Goal: Information Seeking & Learning: Learn about a topic

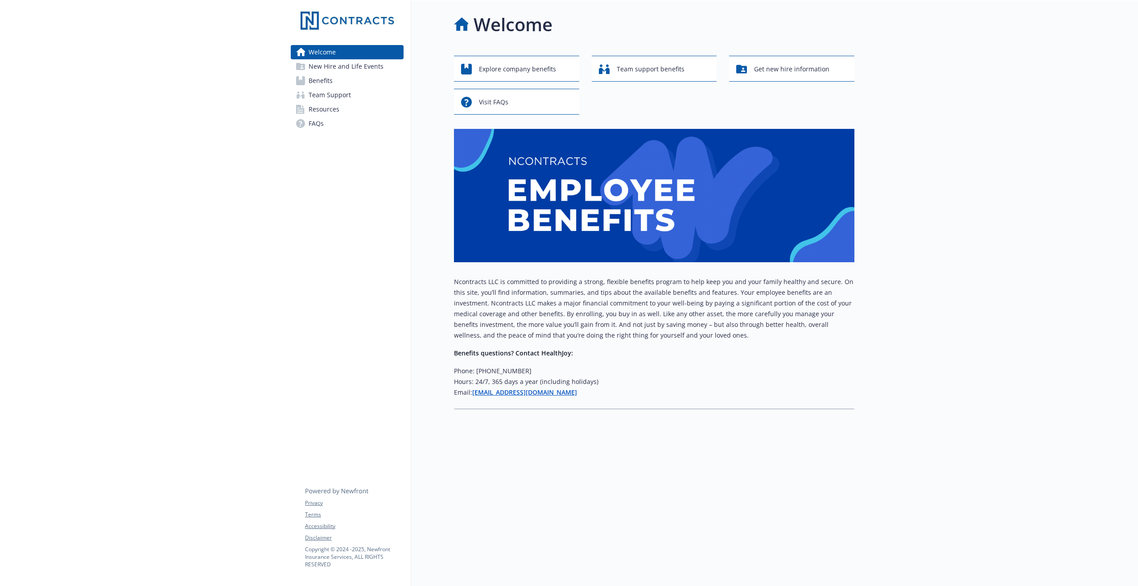
click at [320, 78] on span "Benefits" at bounding box center [321, 81] width 24 height 14
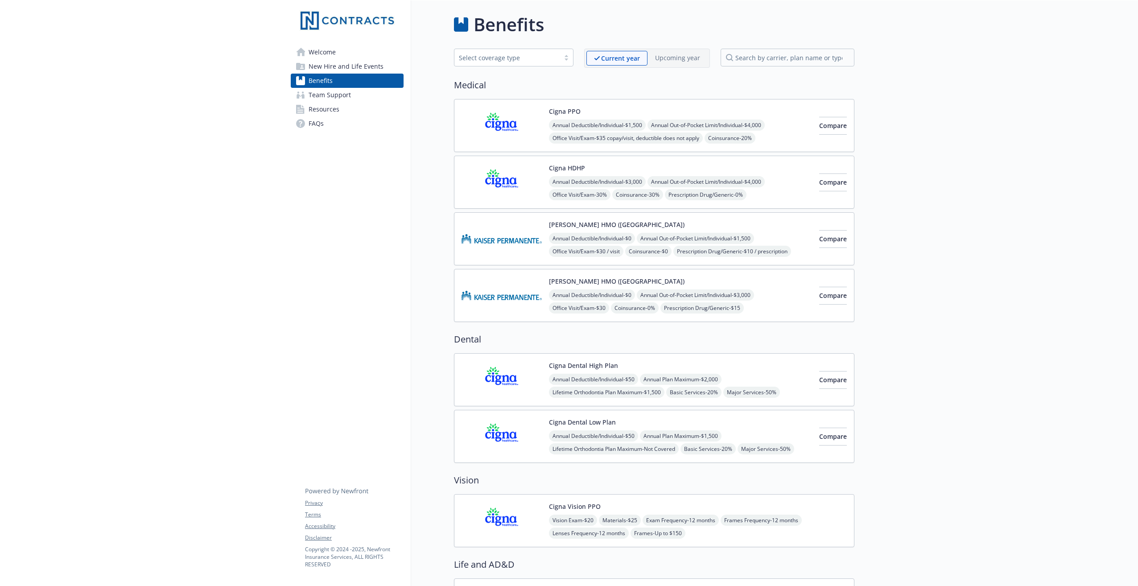
click at [326, 95] on span "Team Support" at bounding box center [330, 95] width 42 height 14
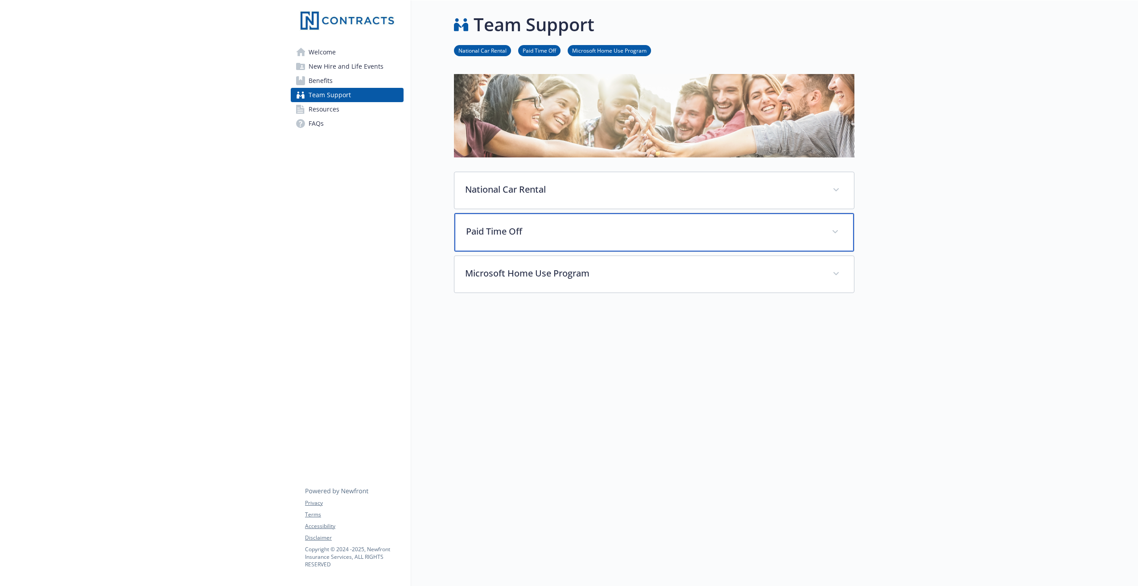
click at [504, 228] on p "Paid Time Off" at bounding box center [643, 231] width 355 height 13
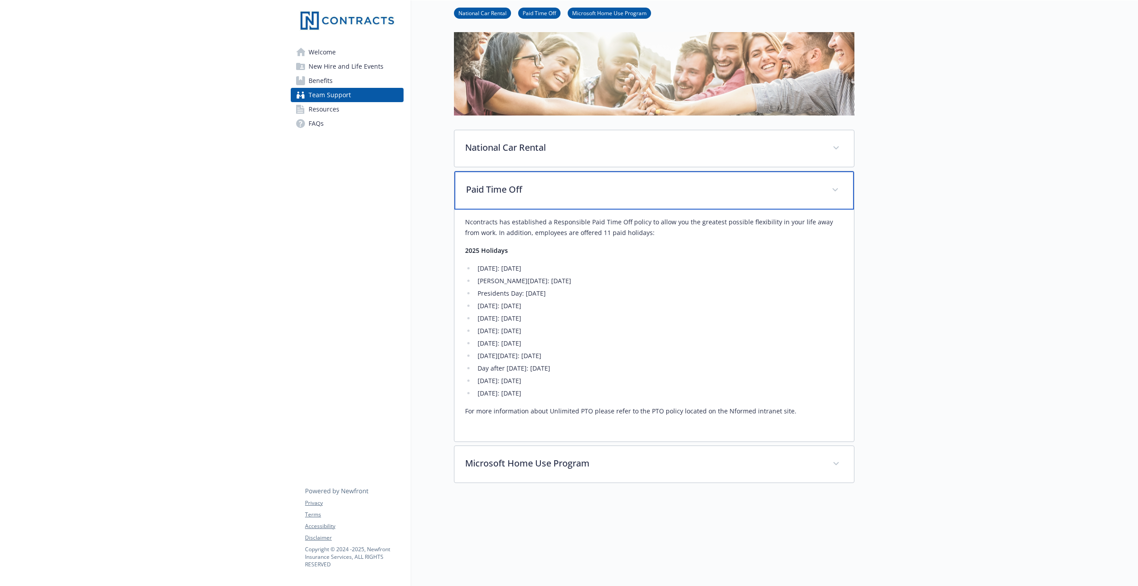
scroll to position [120, 0]
